Goal: Task Accomplishment & Management: Manage account settings

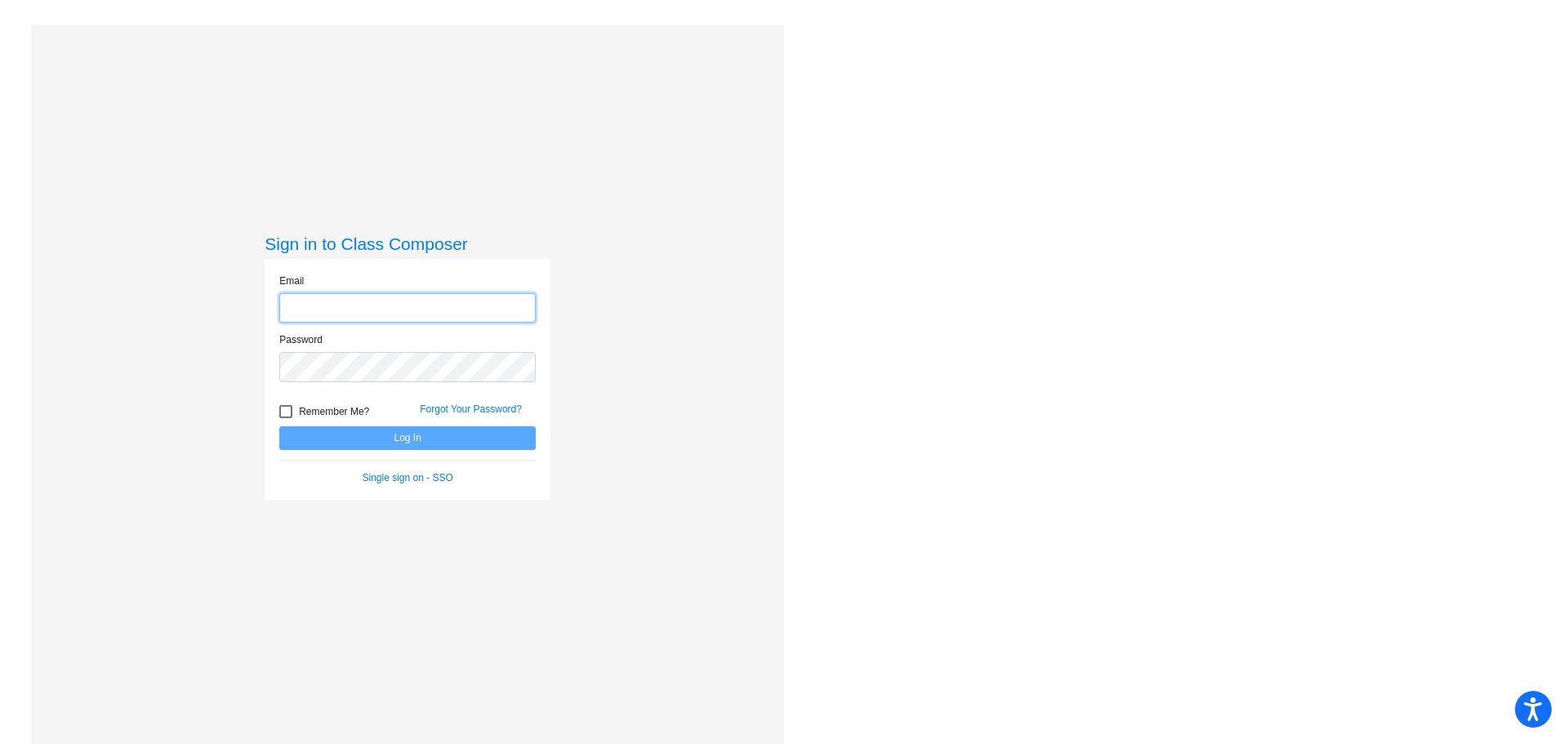
type input "[EMAIL_ADDRESS][DOMAIN_NAME]"
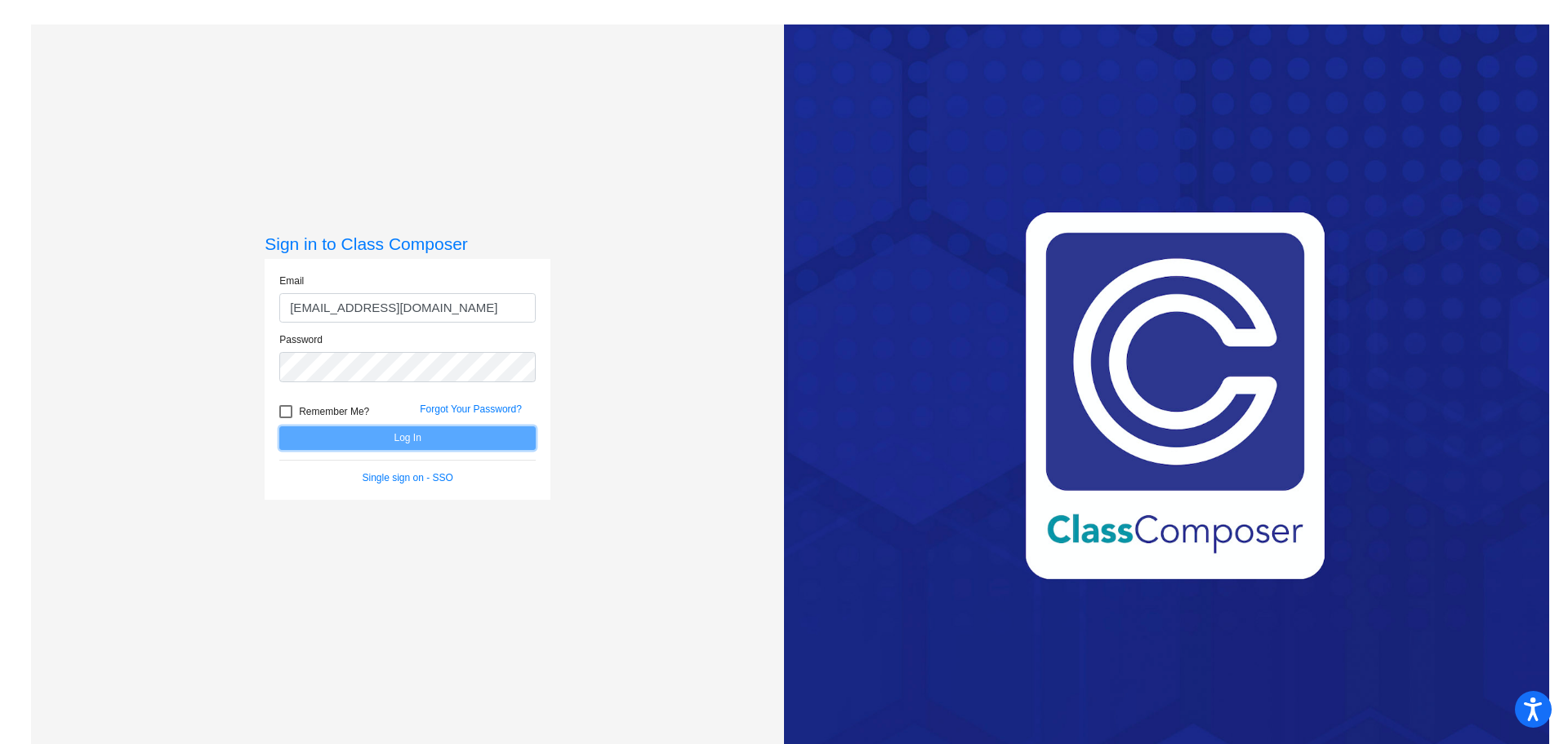
click at [445, 441] on button "Log In" at bounding box center [408, 438] width 257 height 24
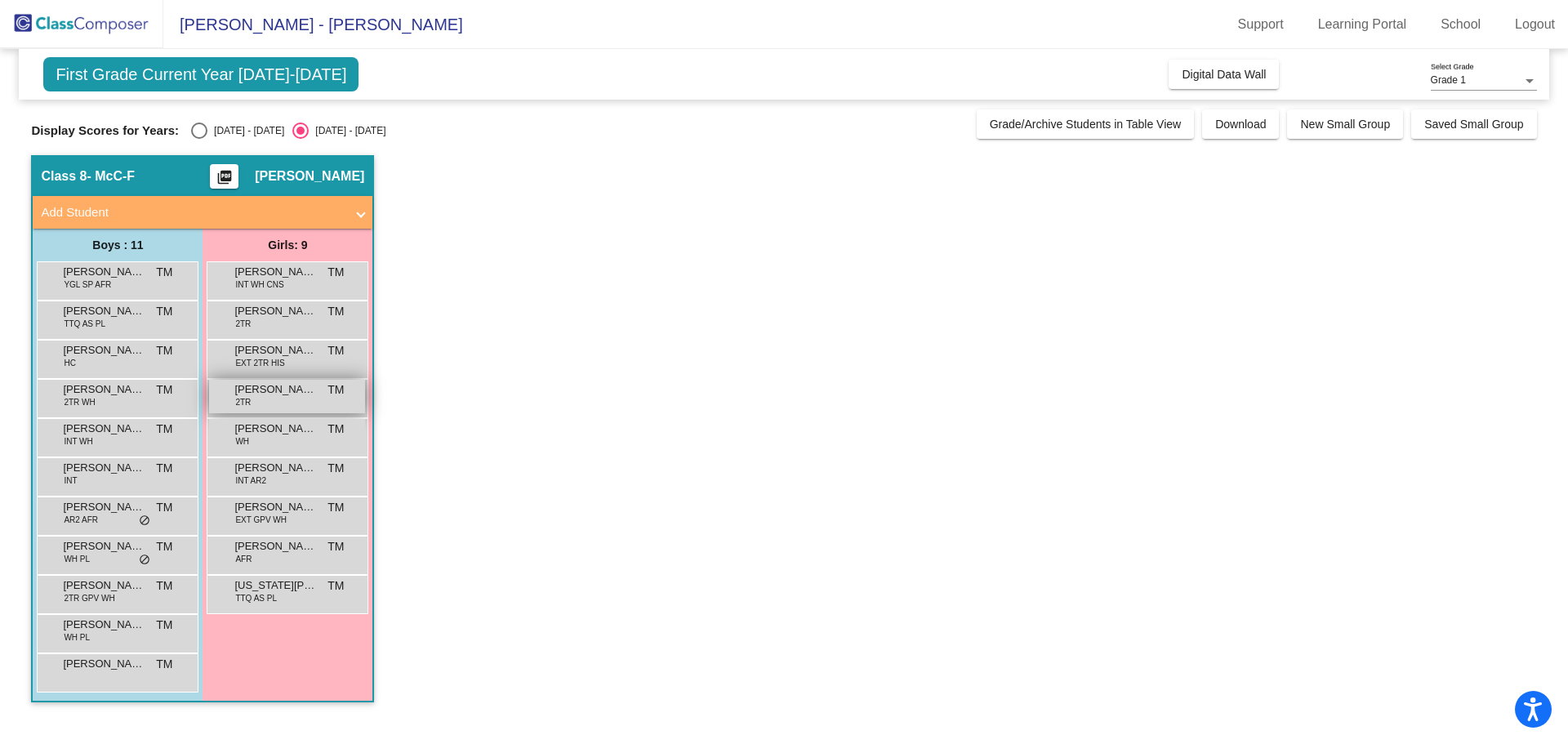
click at [294, 392] on span "[PERSON_NAME]" at bounding box center [275, 389] width 82 height 16
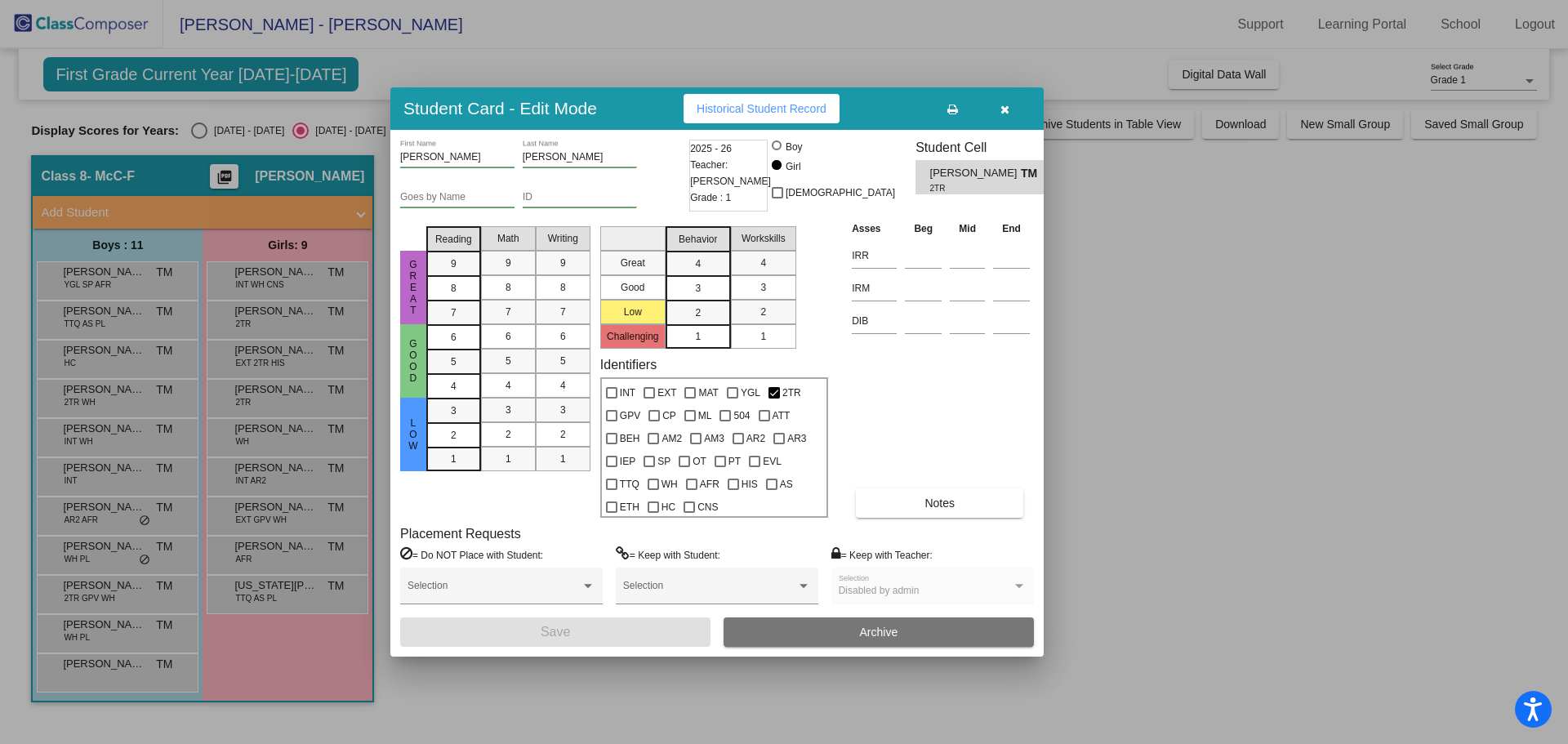
click at [200, 132] on div at bounding box center [784, 372] width 1568 height 744
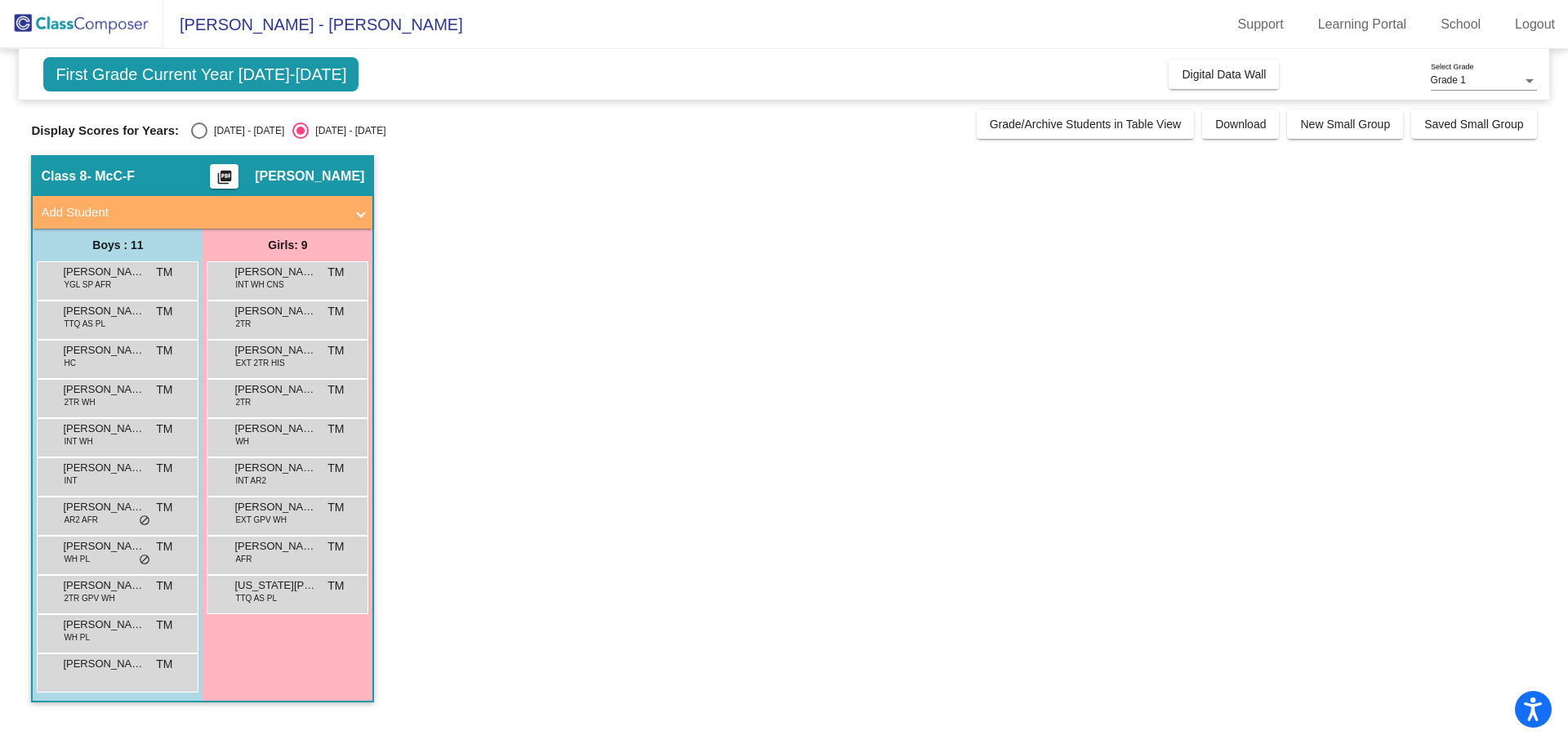
click at [207, 133] on div "Select an option" at bounding box center [200, 131] width 16 height 16
click at [199, 139] on input "[DATE] - [DATE]" at bounding box center [199, 139] width 1 height 1
radio input "true"
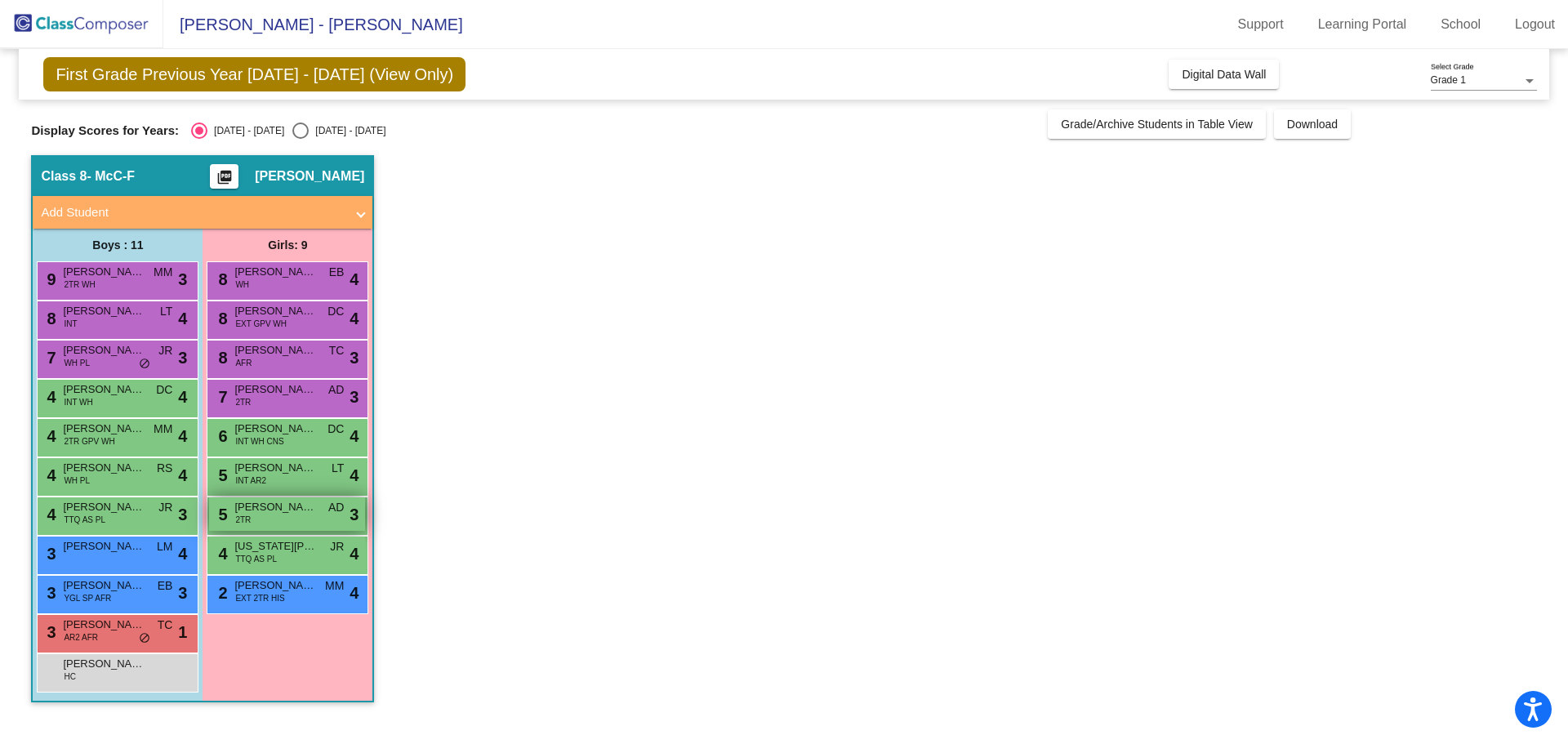
click at [300, 510] on span "[PERSON_NAME]" at bounding box center [275, 508] width 82 height 16
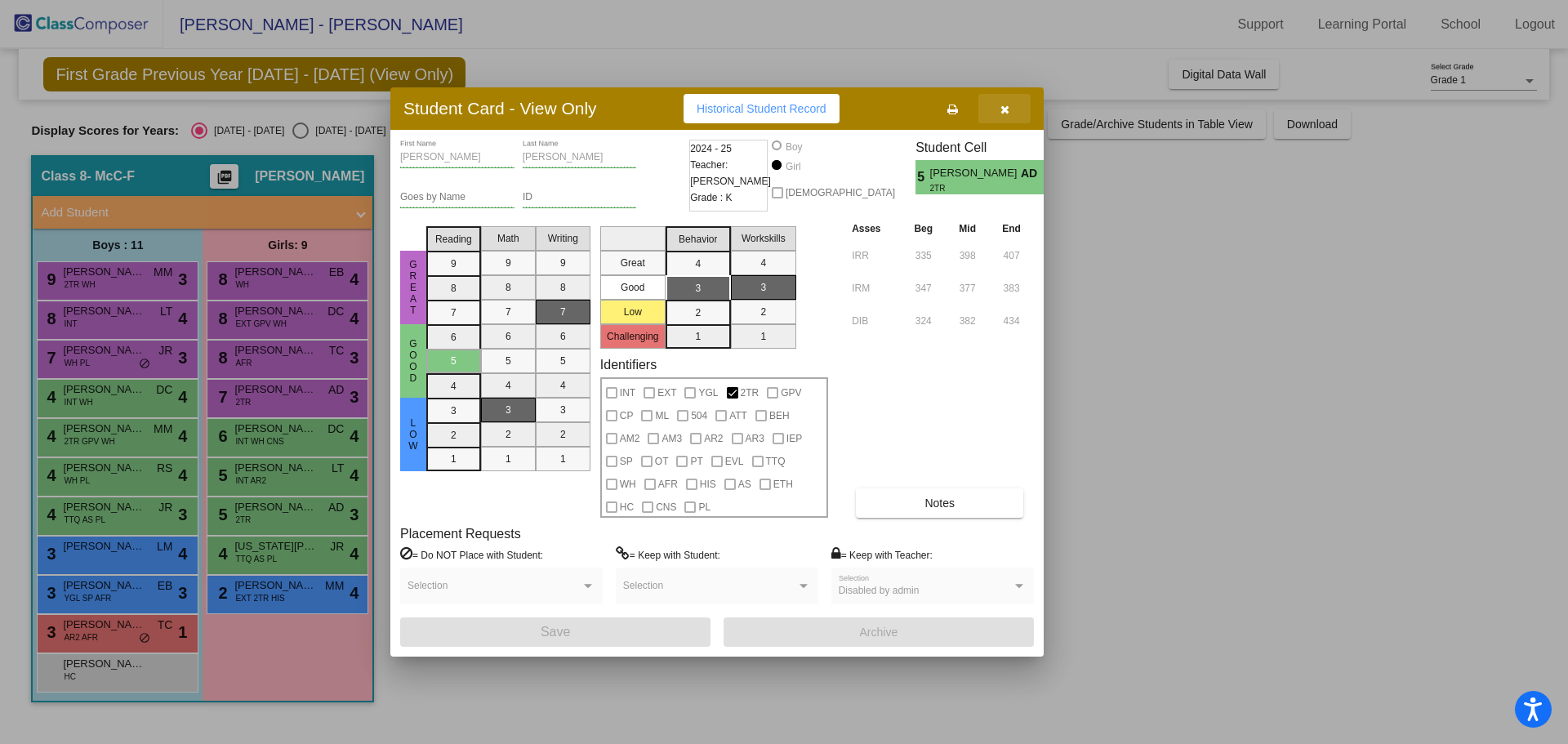
click at [1004, 107] on icon "button" at bounding box center [1005, 109] width 9 height 11
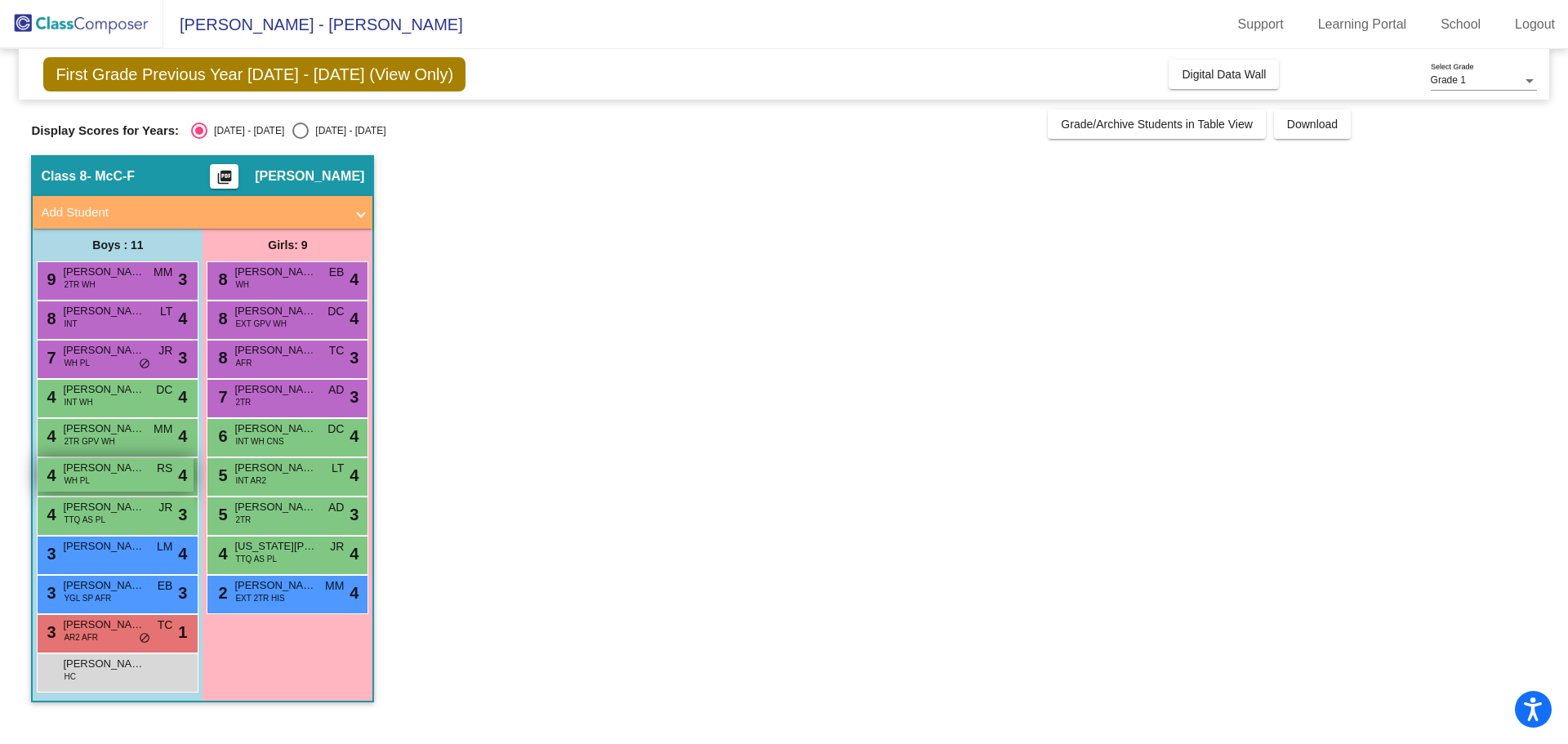
click at [125, 473] on span "[PERSON_NAME]" at bounding box center [104, 468] width 82 height 16
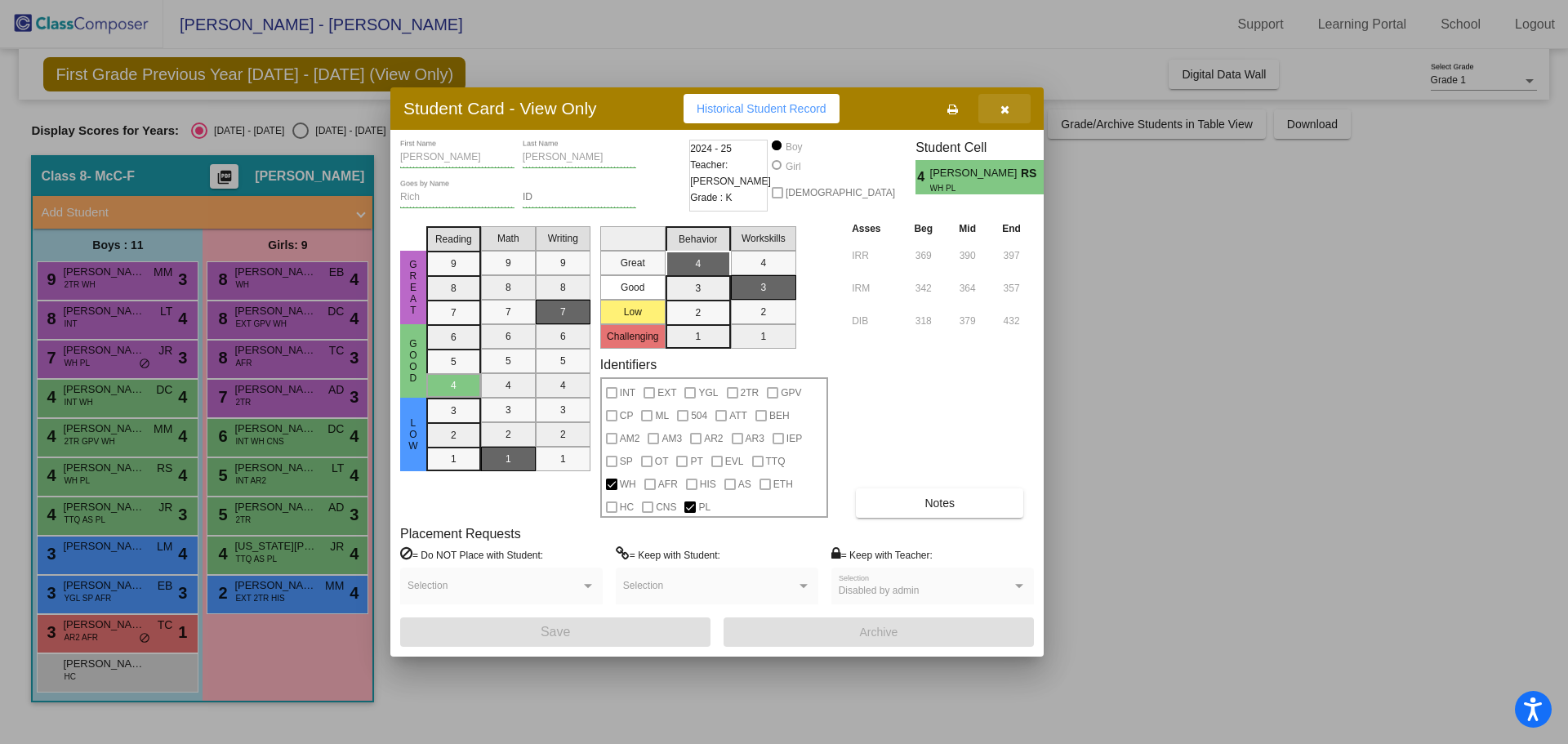
click at [1006, 108] on icon "button" at bounding box center [1005, 109] width 9 height 11
